Goal: Information Seeking & Learning: Understand process/instructions

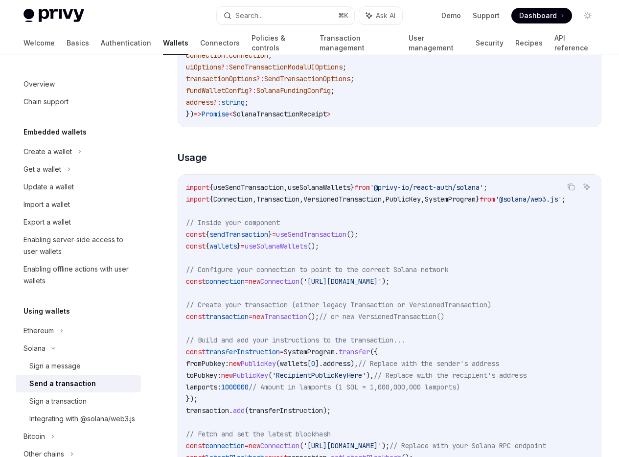
scroll to position [213, 0]
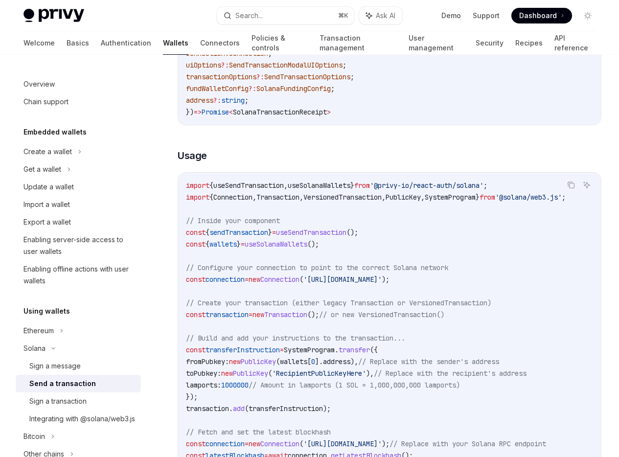
click at [306, 237] on span "useSendTransaction" at bounding box center [311, 232] width 70 height 9
click at [313, 237] on span "useSendTransaction" at bounding box center [311, 232] width 70 height 9
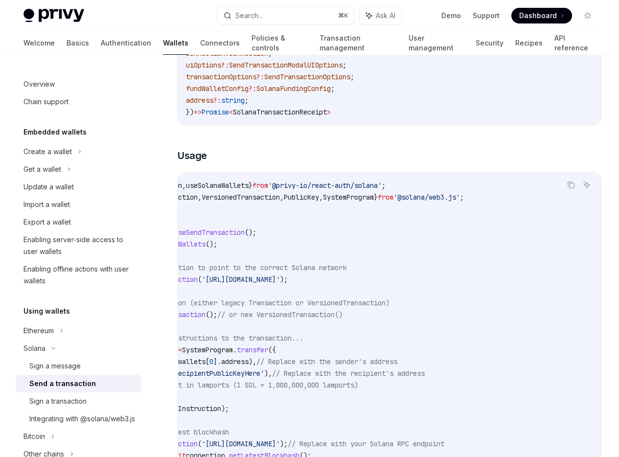
scroll to position [0, 156]
click at [295, 190] on span "'@privy-io/react-auth/solana'" at bounding box center [325, 185] width 114 height 9
click at [313, 190] on span "'@privy-io/react-auth/solana'" at bounding box center [325, 185] width 114 height 9
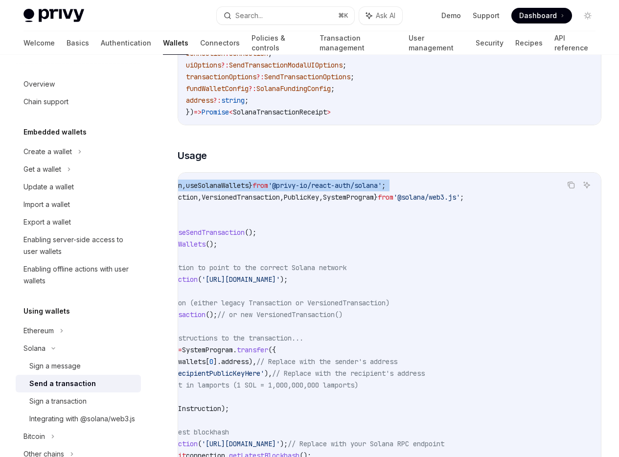
click at [313, 190] on span "'@privy-io/react-auth/solana'" at bounding box center [325, 185] width 114 height 9
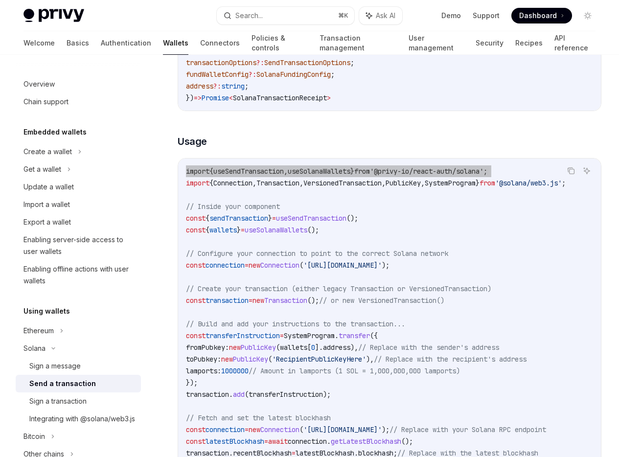
scroll to position [233, 0]
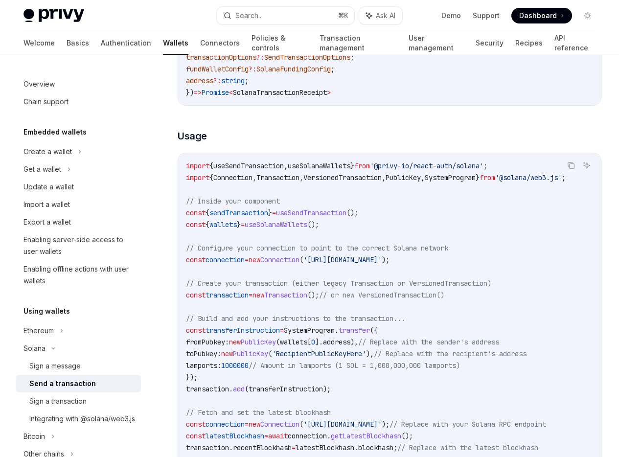
click at [272, 229] on span "useSolanaWallets" at bounding box center [276, 224] width 63 height 9
click at [227, 229] on span "wallets" at bounding box center [222, 224] width 27 height 9
click at [272, 229] on span "useSolanaWallets" at bounding box center [276, 224] width 63 height 9
drag, startPoint x: 365, startPoint y: 243, endPoint x: 180, endPoint y: 243, distance: 185.4
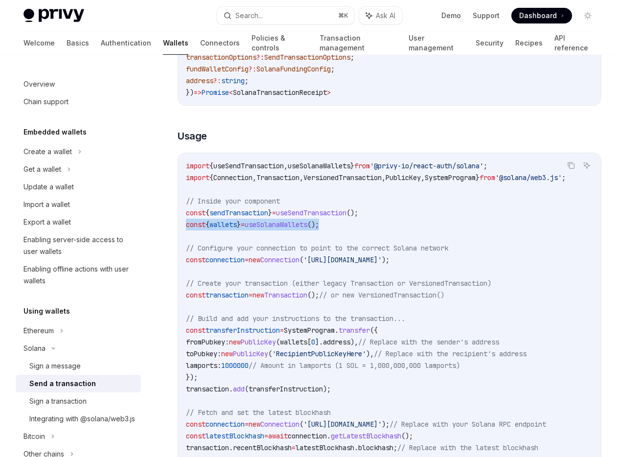
click at [180, 243] on div "import { useSendTransaction , useSolanaWallets } from '@privy-io/react-auth/sol…" at bounding box center [389, 377] width 423 height 448
copy span "const { wallets } = useSolanaWallets ();"
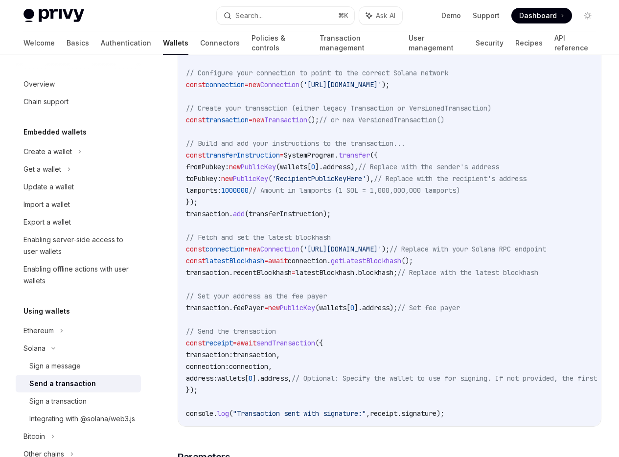
scroll to position [0, 0]
click at [268, 371] on span "connection" at bounding box center [248, 366] width 39 height 9
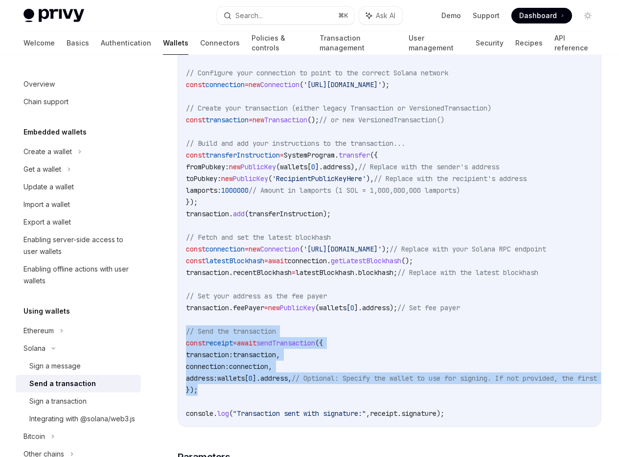
drag, startPoint x: 215, startPoint y: 390, endPoint x: 165, endPoint y: 349, distance: 65.3
click at [165, 349] on div "Solana Send a transaction OpenAI Open in ChatGPT OpenAI Open in ChatGPT To spon…" at bounding box center [297, 448] width 611 height 1565
copy code "// Send the transaction const receipt = await sendTransaction ({ transaction: t…"
click at [201, 336] on span "// Send the transaction" at bounding box center [231, 331] width 90 height 9
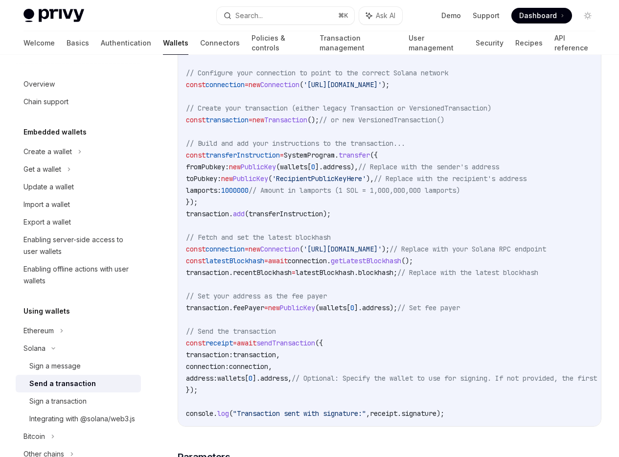
click at [233, 400] on code "import { useSendTransaction , useSolanaWallets } from '@privy-io/react-auth/sol…" at bounding box center [444, 202] width 517 height 434
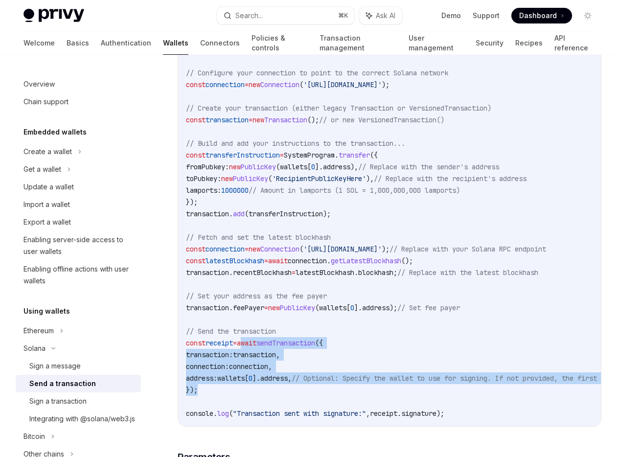
drag, startPoint x: 232, startPoint y: 409, endPoint x: 250, endPoint y: 362, distance: 50.3
click at [250, 362] on code "import { useSendTransaction , useSolanaWallets } from '@privy-io/react-auth/sol…" at bounding box center [444, 202] width 517 height 434
copy code "await sendTransaction ({ transaction: transaction , connection: connection , ad…"
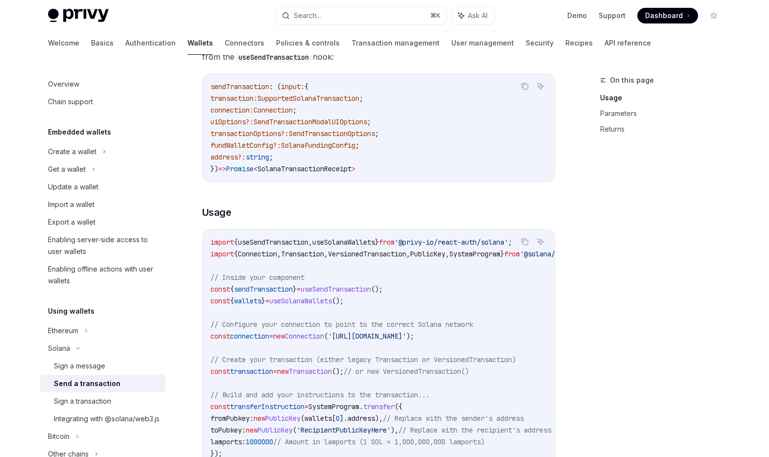
type textarea "*"
